Goal: Task Accomplishment & Management: Use online tool/utility

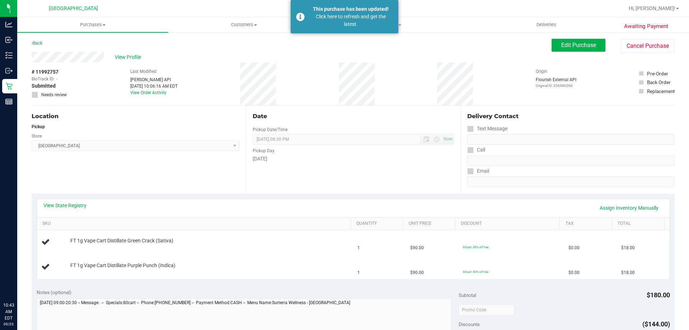
click at [11, 85] on icon at bounding box center [8, 86] width 7 height 7
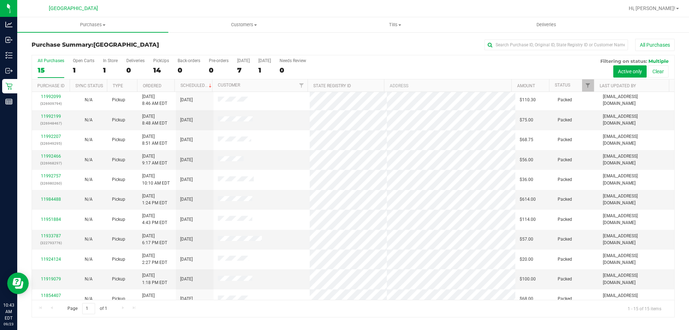
scroll to position [90, 0]
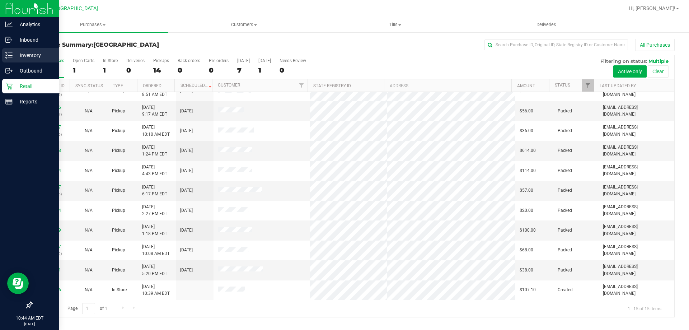
click at [1, 57] on link "Inventory" at bounding box center [29, 55] width 59 height 15
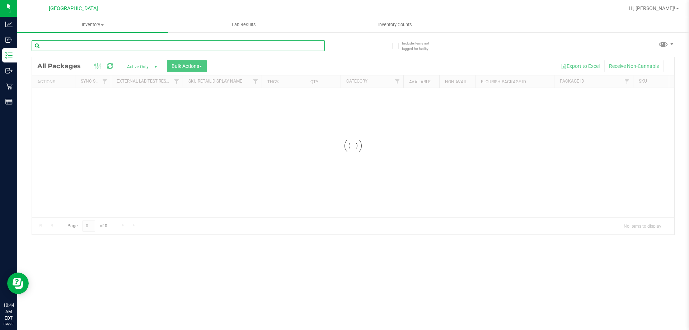
click at [88, 44] on input "text" at bounding box center [178, 45] width 293 height 11
type input "wbv"
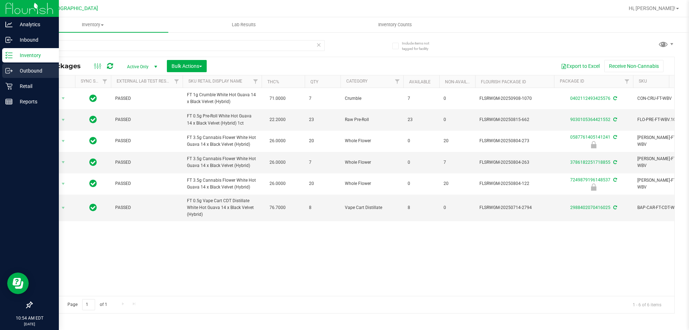
click at [10, 76] on div "Outbound" at bounding box center [30, 71] width 57 height 14
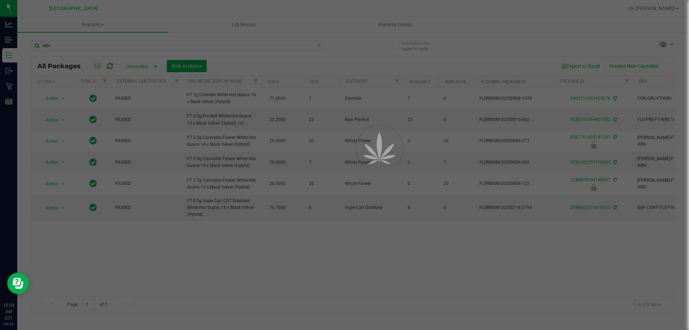
click at [7, 93] on div at bounding box center [344, 165] width 689 height 330
click at [5, 88] on div at bounding box center [344, 165] width 689 height 330
click at [7, 88] on div at bounding box center [344, 165] width 689 height 330
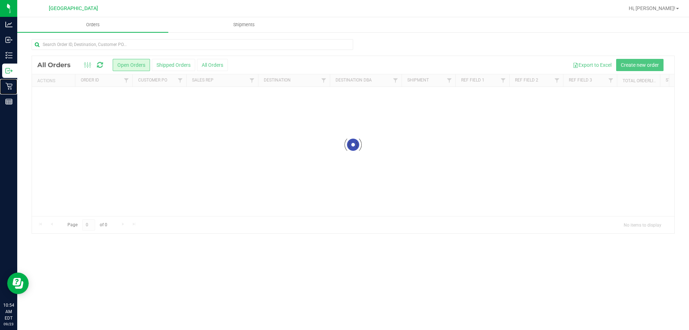
click at [7, 88] on icon at bounding box center [8, 86] width 7 height 7
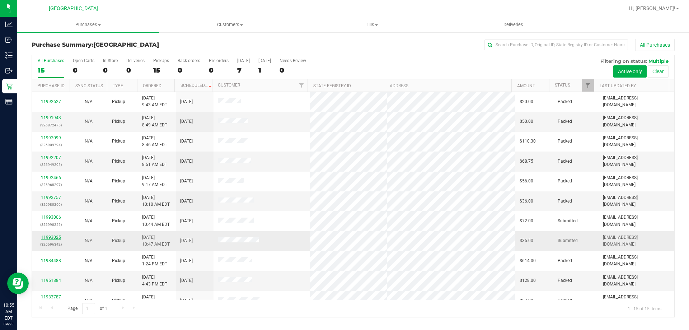
click at [46, 235] on link "11993025" at bounding box center [51, 237] width 20 height 5
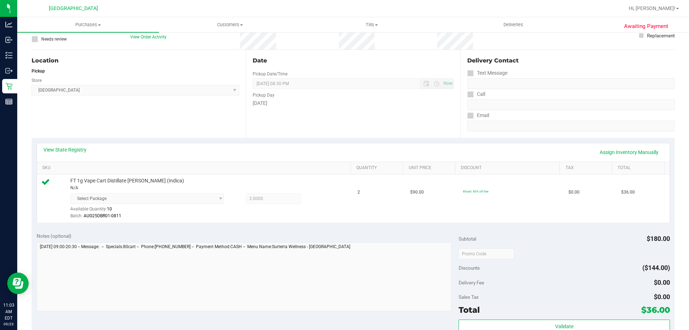
scroll to position [108, 0]
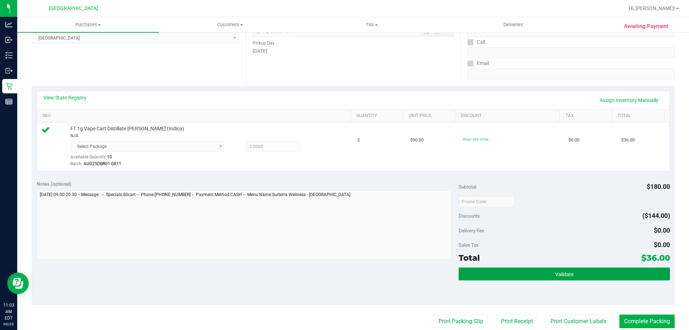
click at [547, 273] on button "Validate" at bounding box center [564, 273] width 211 height 13
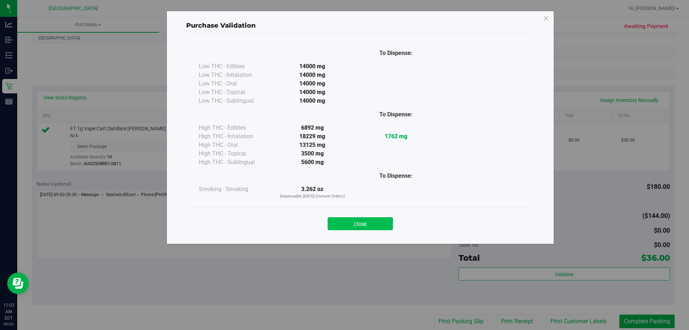
click at [356, 219] on button "Close" at bounding box center [360, 223] width 65 height 13
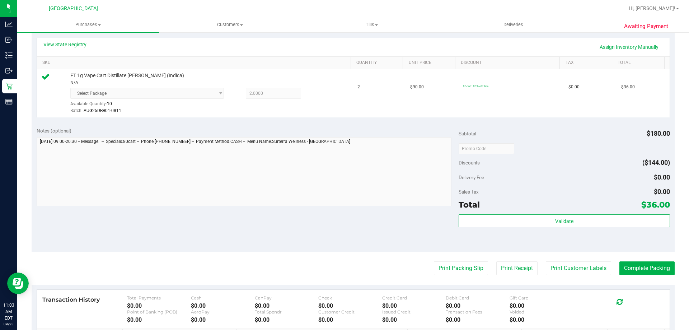
scroll to position [215, 0]
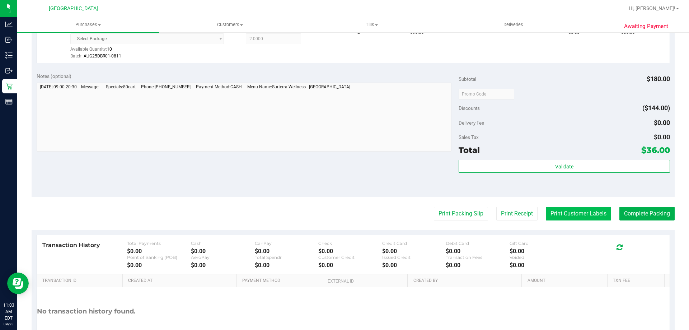
click at [566, 220] on button "Print Customer Labels" at bounding box center [578, 214] width 65 height 14
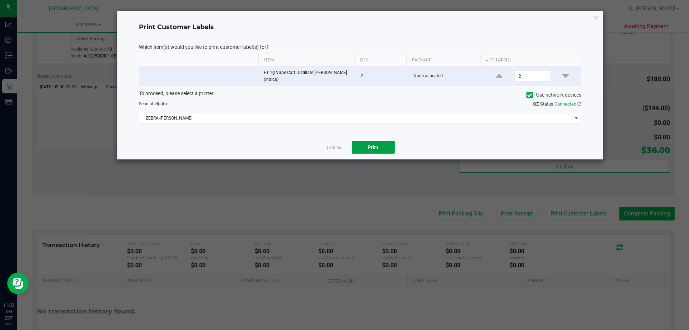
click at [365, 151] on button "Print" at bounding box center [373, 147] width 43 height 13
click at [594, 18] on icon "button" at bounding box center [596, 17] width 5 height 9
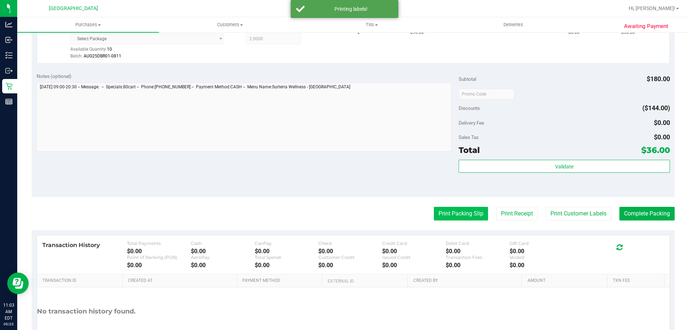
click at [457, 211] on button "Print Packing Slip" at bounding box center [461, 214] width 54 height 14
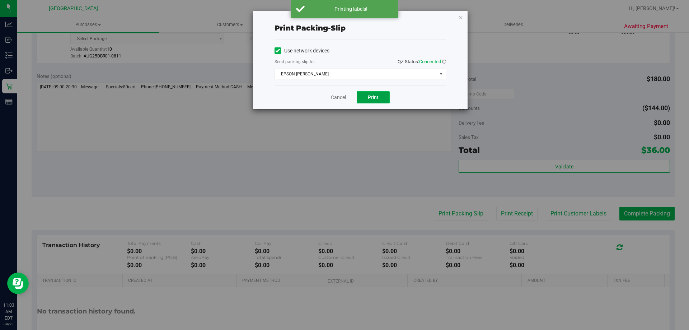
click at [366, 98] on button "Print" at bounding box center [373, 97] width 33 height 12
click at [463, 16] on icon "button" at bounding box center [460, 17] width 5 height 9
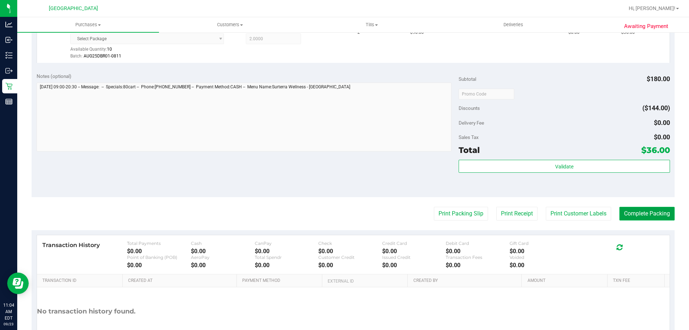
click at [630, 213] on button "Complete Packing" at bounding box center [646, 214] width 55 height 14
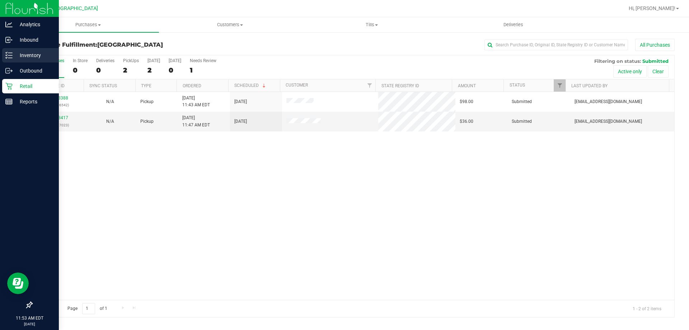
click at [6, 57] on icon at bounding box center [8, 55] width 7 height 7
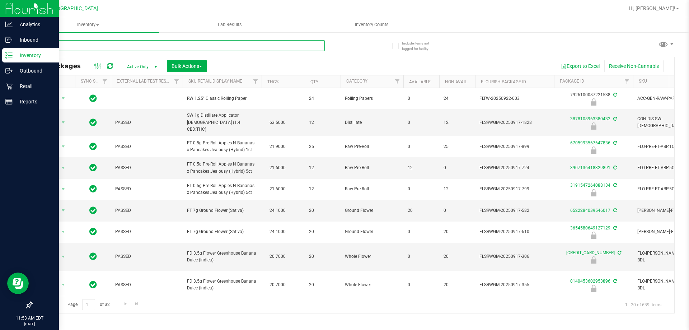
click at [132, 45] on input "text" at bounding box center [178, 45] width 293 height 11
type input "3048756231706613"
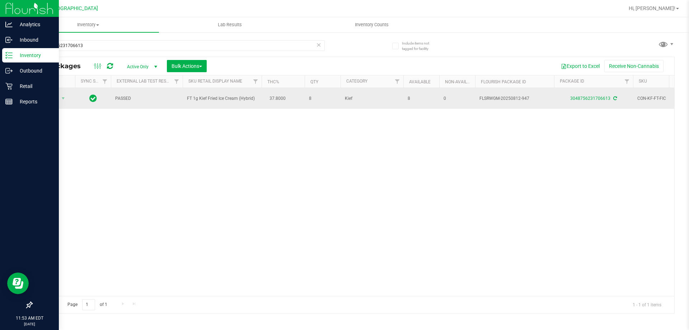
click at [53, 98] on span "Action" at bounding box center [48, 98] width 19 height 10
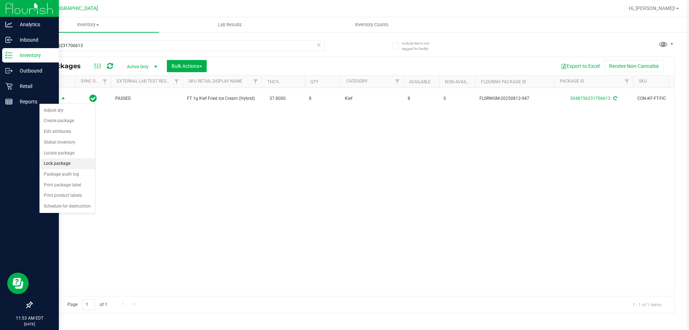
click at [65, 165] on li "Lock package" at bounding box center [67, 163] width 56 height 11
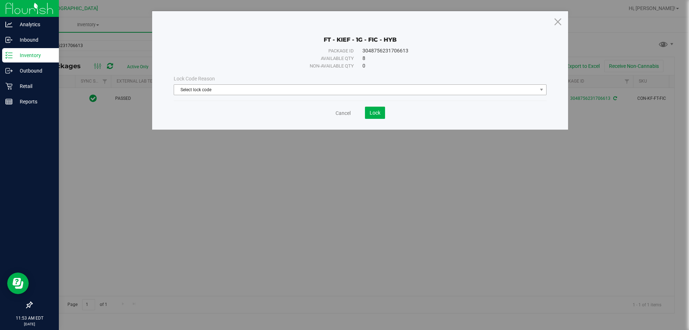
click at [212, 88] on span "Select lock code" at bounding box center [355, 90] width 363 height 10
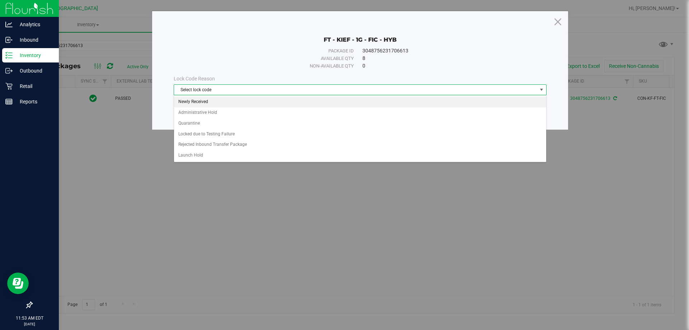
click at [207, 102] on li "Newly Received" at bounding box center [360, 102] width 372 height 11
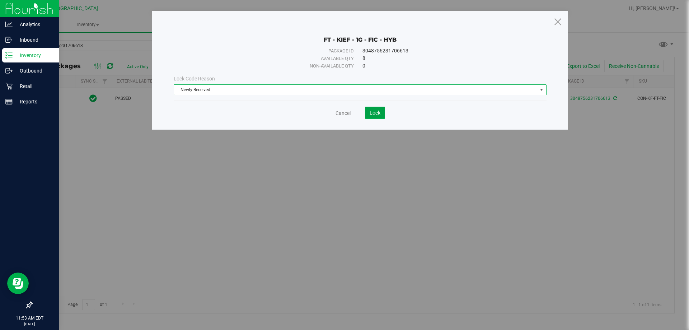
click at [379, 113] on span "Lock" at bounding box center [375, 113] width 11 height 6
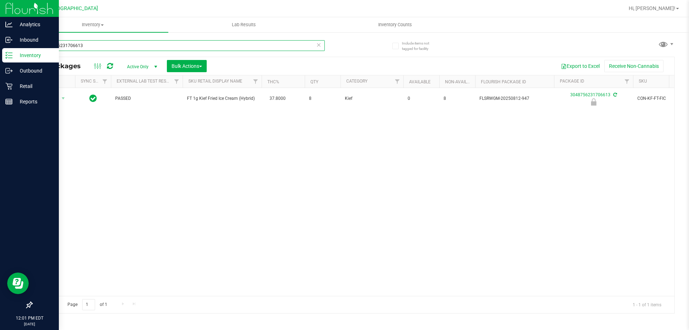
click at [109, 44] on input "3048756231706613" at bounding box center [178, 45] width 293 height 11
click at [12, 93] on div "Retail" at bounding box center [30, 86] width 57 height 14
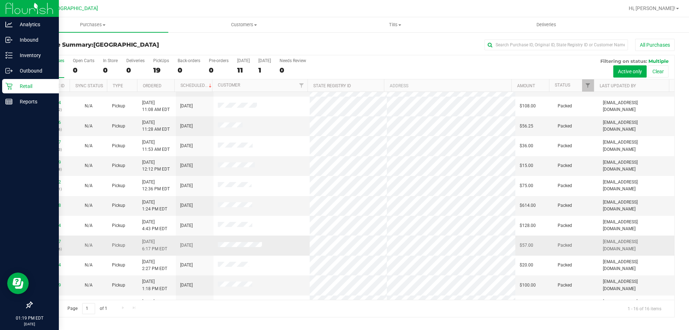
scroll to position [110, 0]
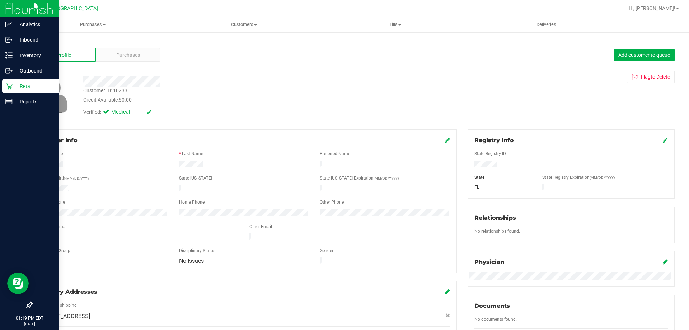
click at [107, 46] on div "Profile Purchases Add customer to queue" at bounding box center [353, 55] width 643 height 20
click at [114, 51] on div "Purchases" at bounding box center [128, 55] width 64 height 14
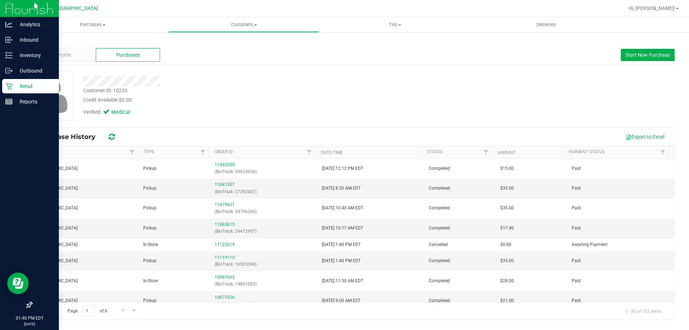
click at [17, 85] on p "Retail" at bounding box center [34, 86] width 43 height 9
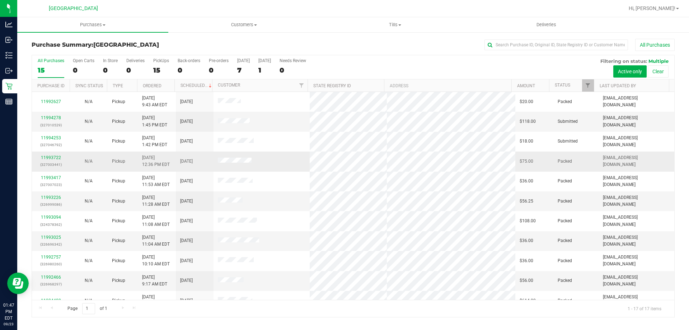
click at [122, 154] on td "Pickup" at bounding box center [123, 161] width 30 height 20
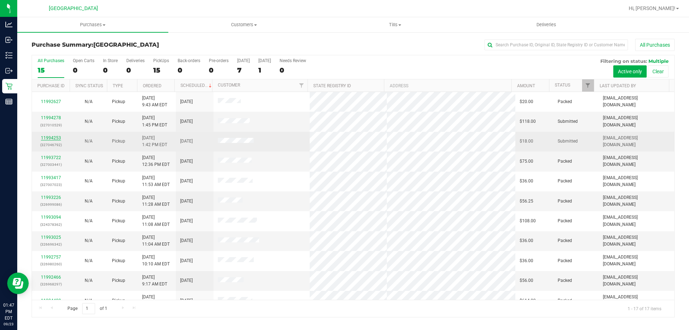
click at [53, 137] on link "11994253" at bounding box center [51, 137] width 20 height 5
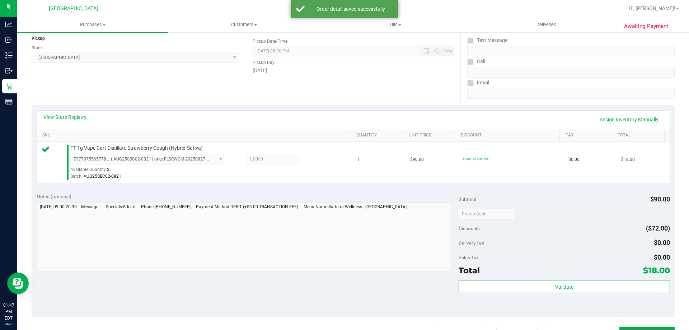
scroll to position [141, 0]
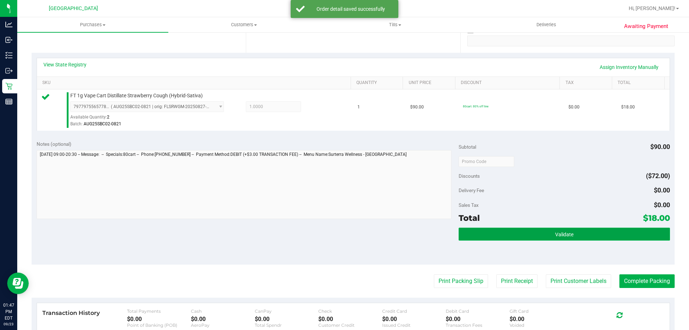
click at [573, 238] on button "Validate" at bounding box center [564, 233] width 211 height 13
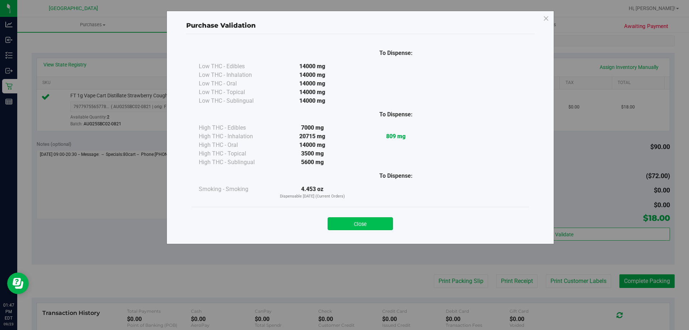
click at [360, 217] on button "Close" at bounding box center [360, 223] width 65 height 13
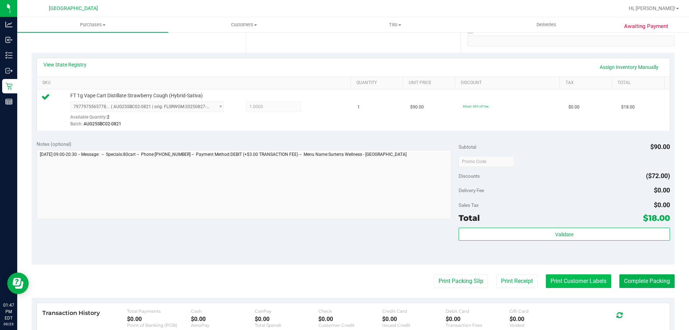
click at [574, 283] on button "Print Customer Labels" at bounding box center [578, 281] width 65 height 14
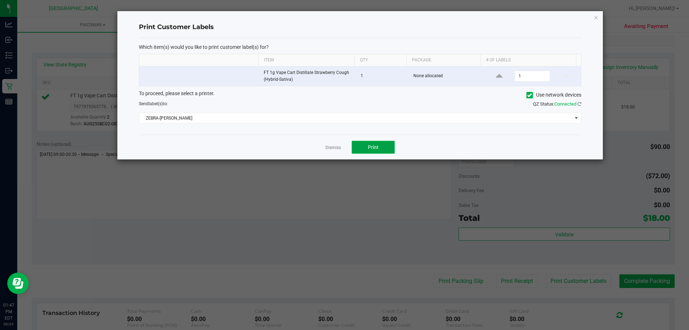
click at [378, 151] on button "Print" at bounding box center [373, 147] width 43 height 13
click at [327, 147] on link "Dismiss" at bounding box center [332, 148] width 15 height 6
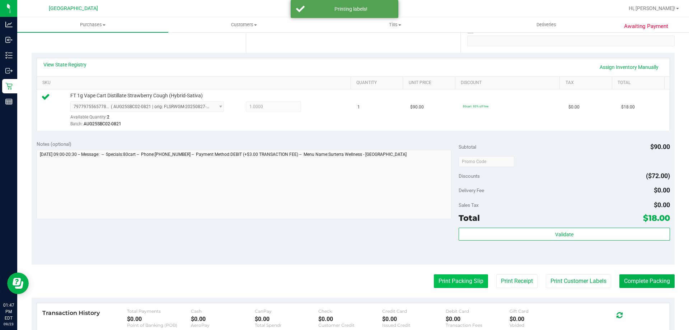
click at [456, 285] on button "Print Packing Slip" at bounding box center [461, 281] width 54 height 14
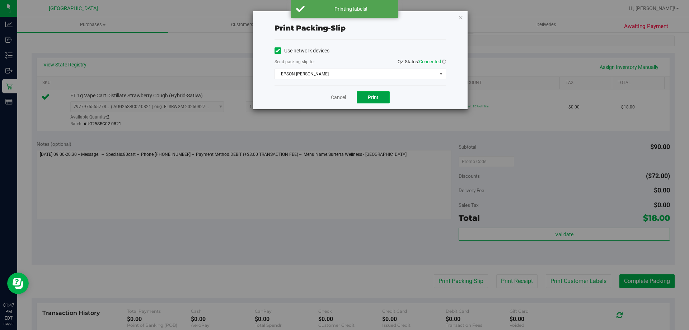
click at [372, 100] on button "Print" at bounding box center [373, 97] width 33 height 12
click at [337, 98] on link "Cancel" at bounding box center [338, 98] width 15 height 8
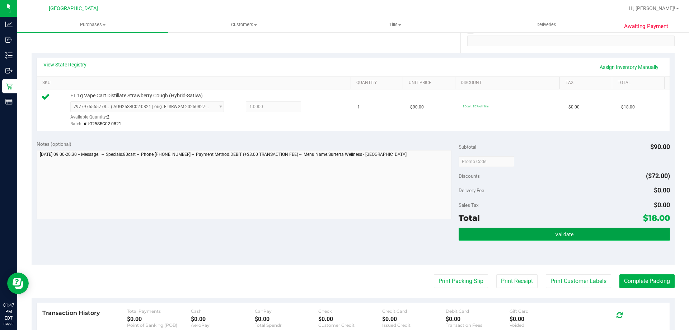
click at [586, 238] on button "Validate" at bounding box center [564, 233] width 211 height 13
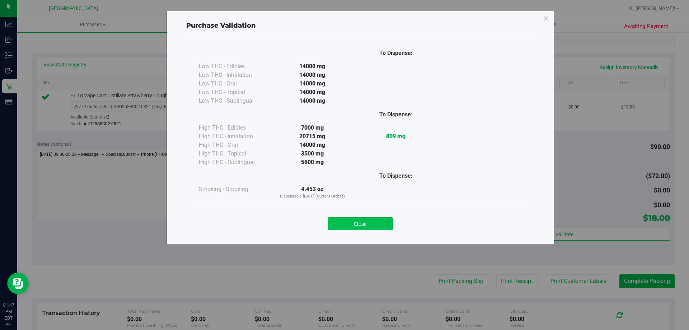
click at [369, 223] on button "Close" at bounding box center [360, 223] width 65 height 13
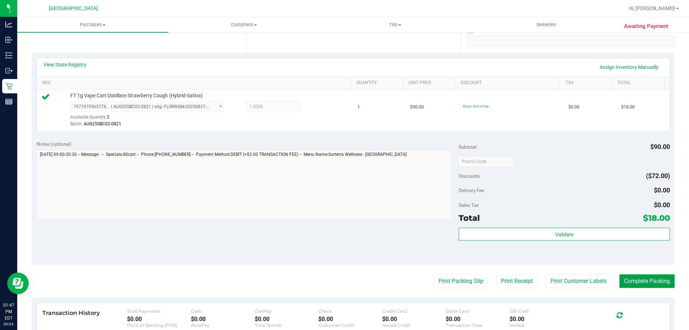
click at [650, 285] on button "Complete Packing" at bounding box center [646, 281] width 55 height 14
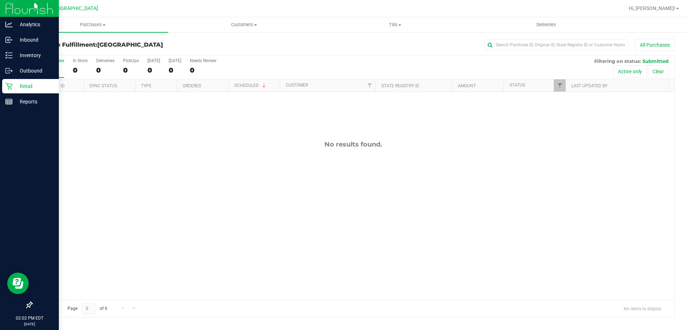
click at [16, 88] on p "Retail" at bounding box center [34, 86] width 43 height 9
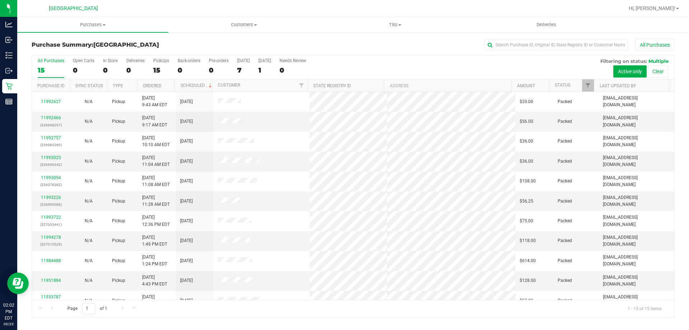
click at [276, 41] on div "All Purchases" at bounding box center [460, 45] width 429 height 12
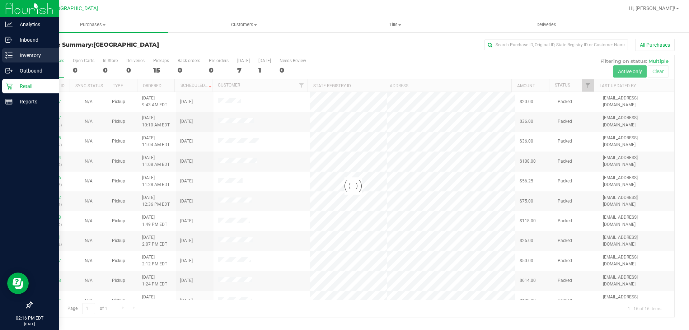
click at [8, 55] on line at bounding box center [10, 55] width 4 height 0
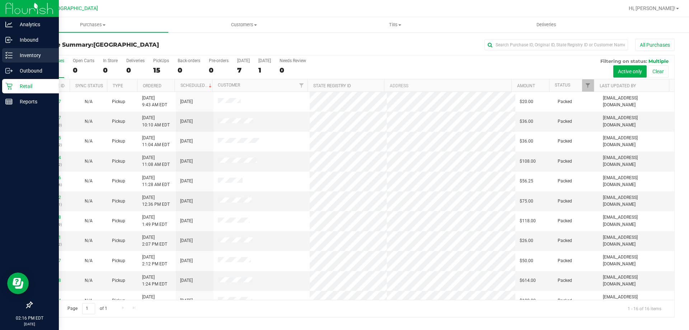
click at [33, 53] on p "Inventory" at bounding box center [34, 55] width 43 height 9
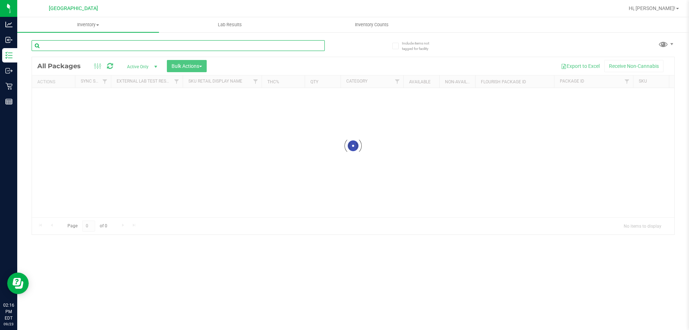
click at [157, 45] on input "text" at bounding box center [178, 45] width 293 height 11
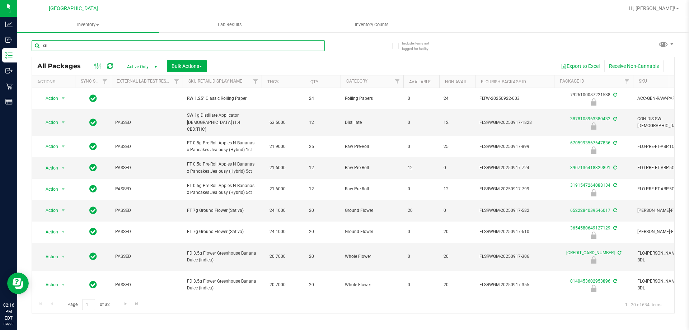
type input "xrl"
